Goal: Register for event/course

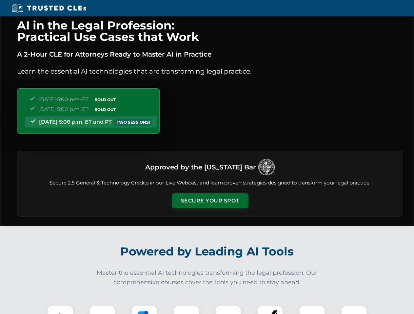
click at [210, 201] on button "Secure Your Spot" at bounding box center [210, 201] width 77 height 15
click at [60, 310] on img at bounding box center [60, 318] width 19 height 19
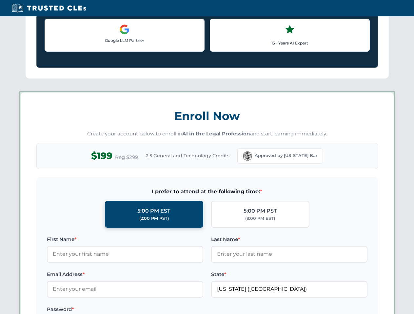
click at [144, 310] on label "Password *" at bounding box center [125, 310] width 156 height 8
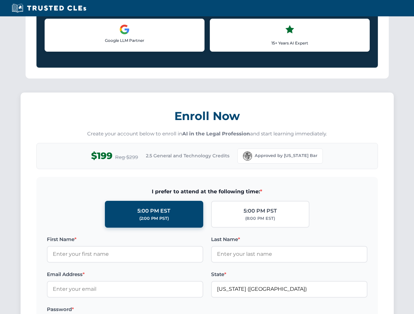
scroll to position [643, 0]
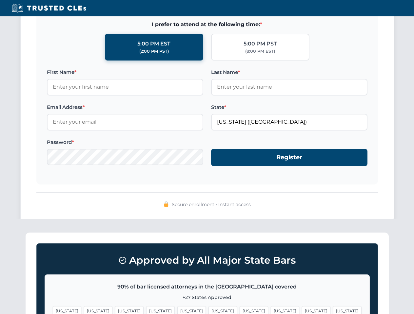
click at [302, 310] on span "[US_STATE]" at bounding box center [316, 310] width 28 height 9
